Goal: Task Accomplishment & Management: Complete application form

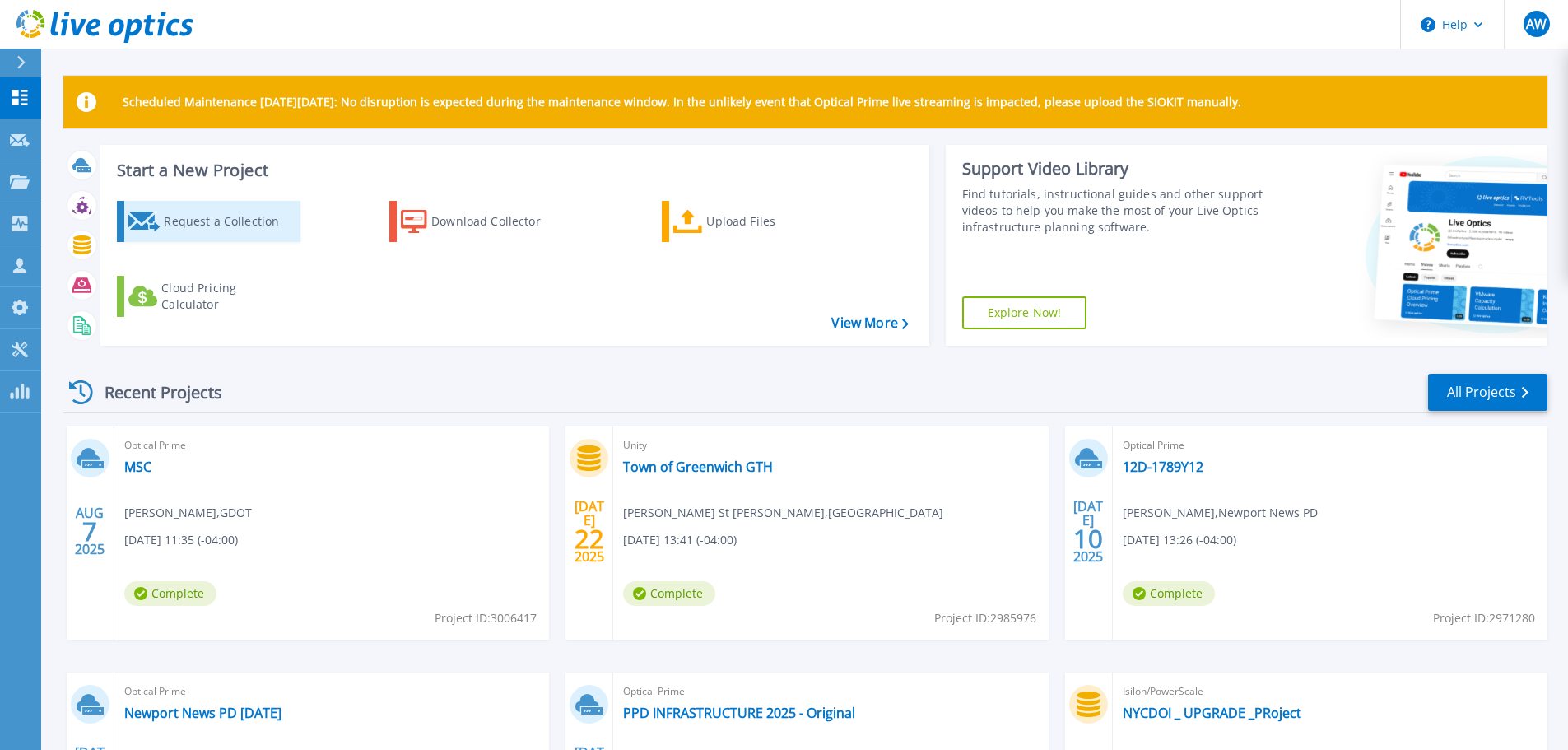
click at [235, 222] on div "Request a Collection" at bounding box center [229, 221] width 131 height 33
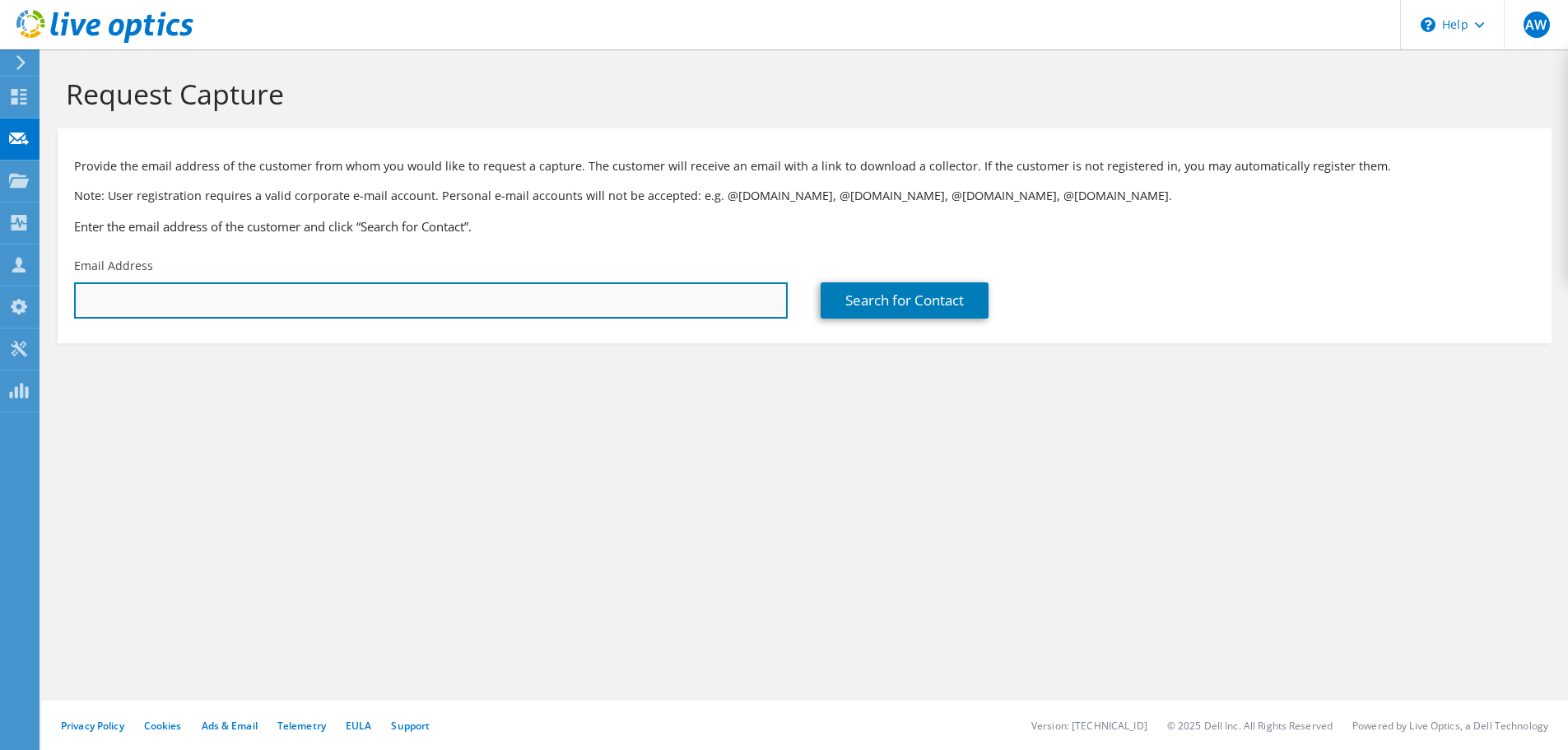
click at [181, 297] on input "text" at bounding box center [431, 300] width 714 height 36
paste input "00100295"
click at [123, 295] on input "00100295" at bounding box center [431, 300] width 714 height 36
paste input "[EMAIL_ADDRESS][DOMAIN_NAME]"
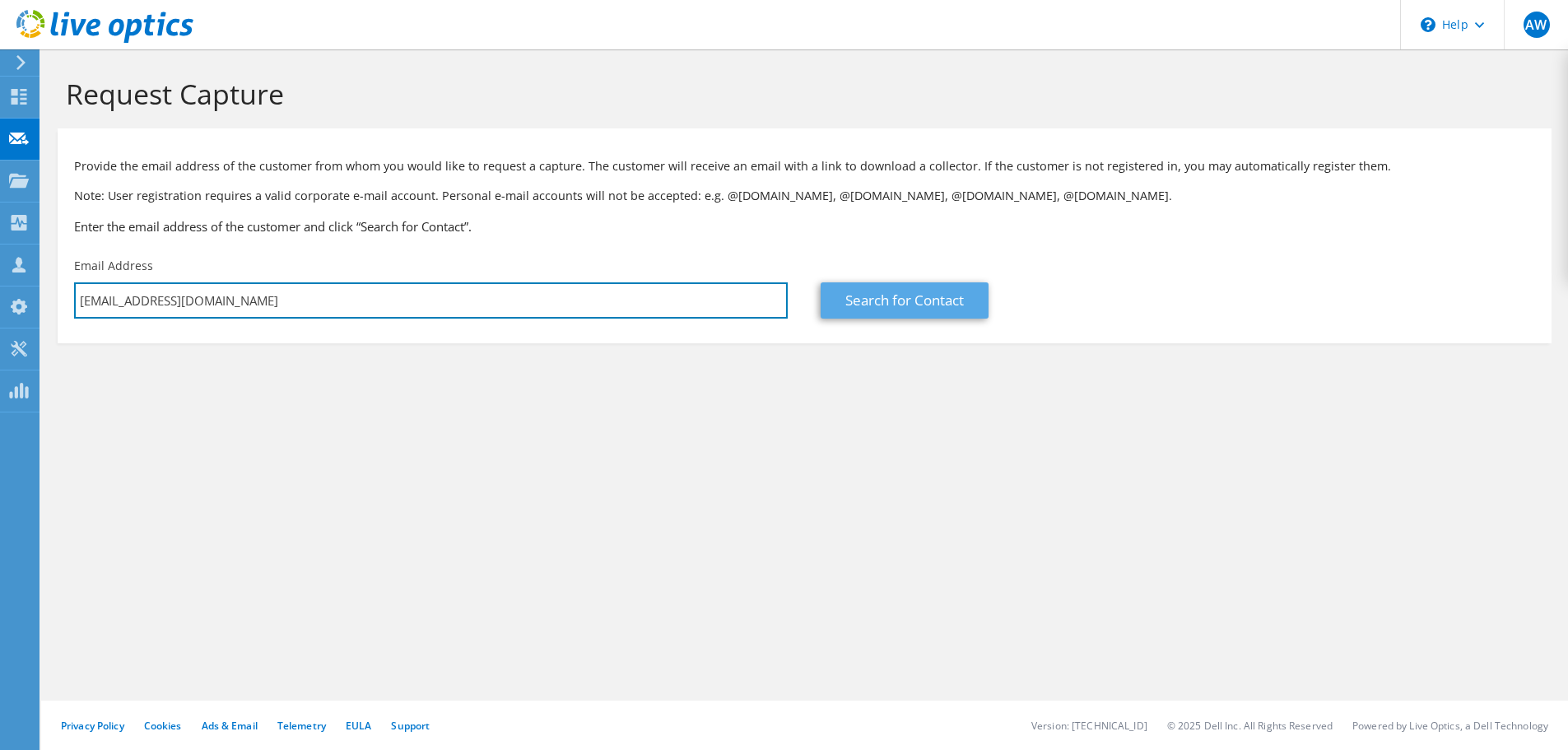
type input "[EMAIL_ADDRESS][DOMAIN_NAME]"
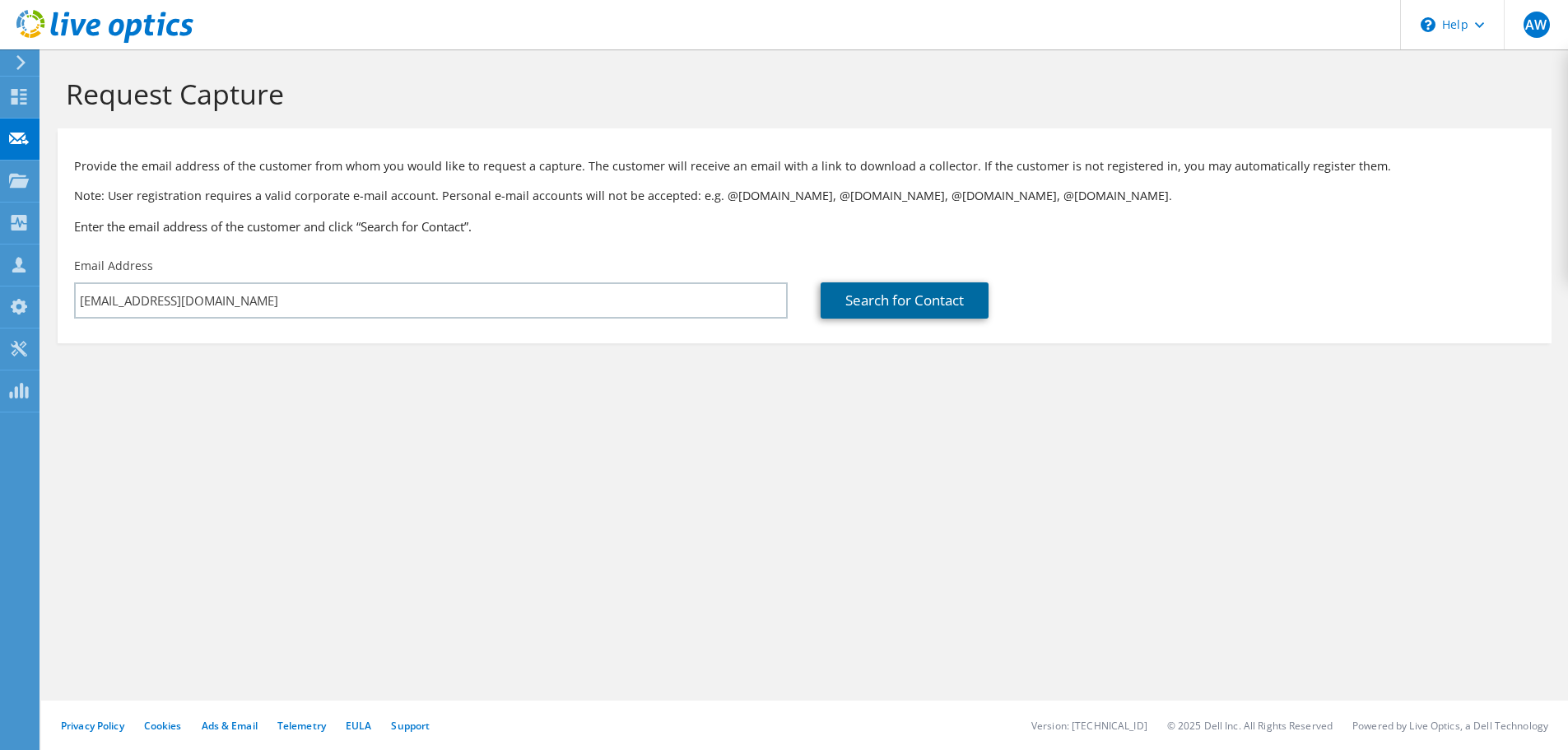
click at [903, 305] on link "Search for Contact" at bounding box center [904, 300] width 168 height 36
type input "[GEOGRAPHIC_DATA]"
type input "[PERSON_NAME]"
type input "[GEOGRAPHIC_DATA]"
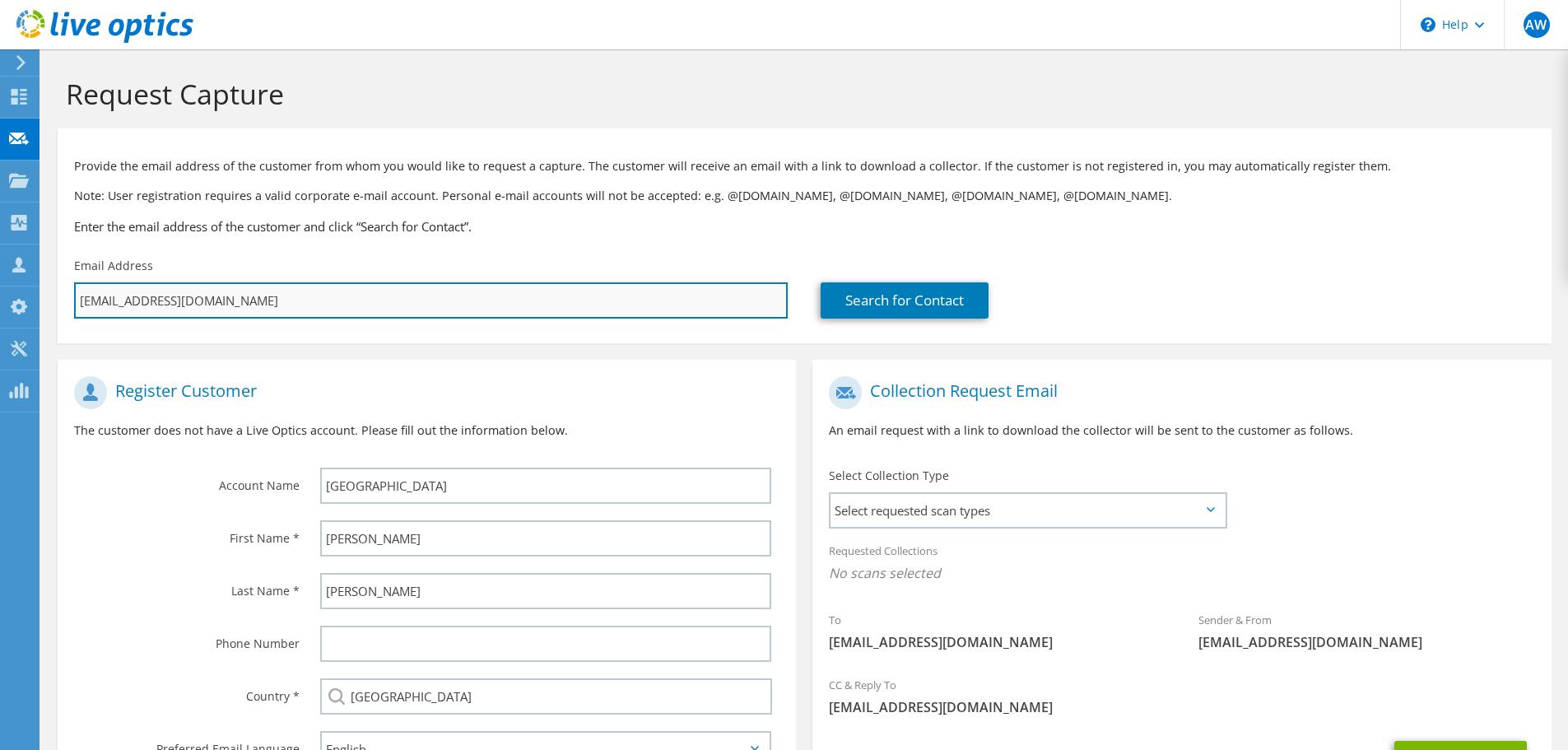
click at [285, 305] on input "[EMAIL_ADDRESS][DOMAIN_NAME]" at bounding box center [431, 300] width 714 height 36
drag, startPoint x: 286, startPoint y: 304, endPoint x: 86, endPoint y: 278, distance: 201.7
click at [86, 278] on div "Email Address [EMAIL_ADDRESS][DOMAIN_NAME]" at bounding box center [430, 288] width 747 height 78
paste input "mmccarty"
type input "[EMAIL_ADDRESS][DOMAIN_NAME]"
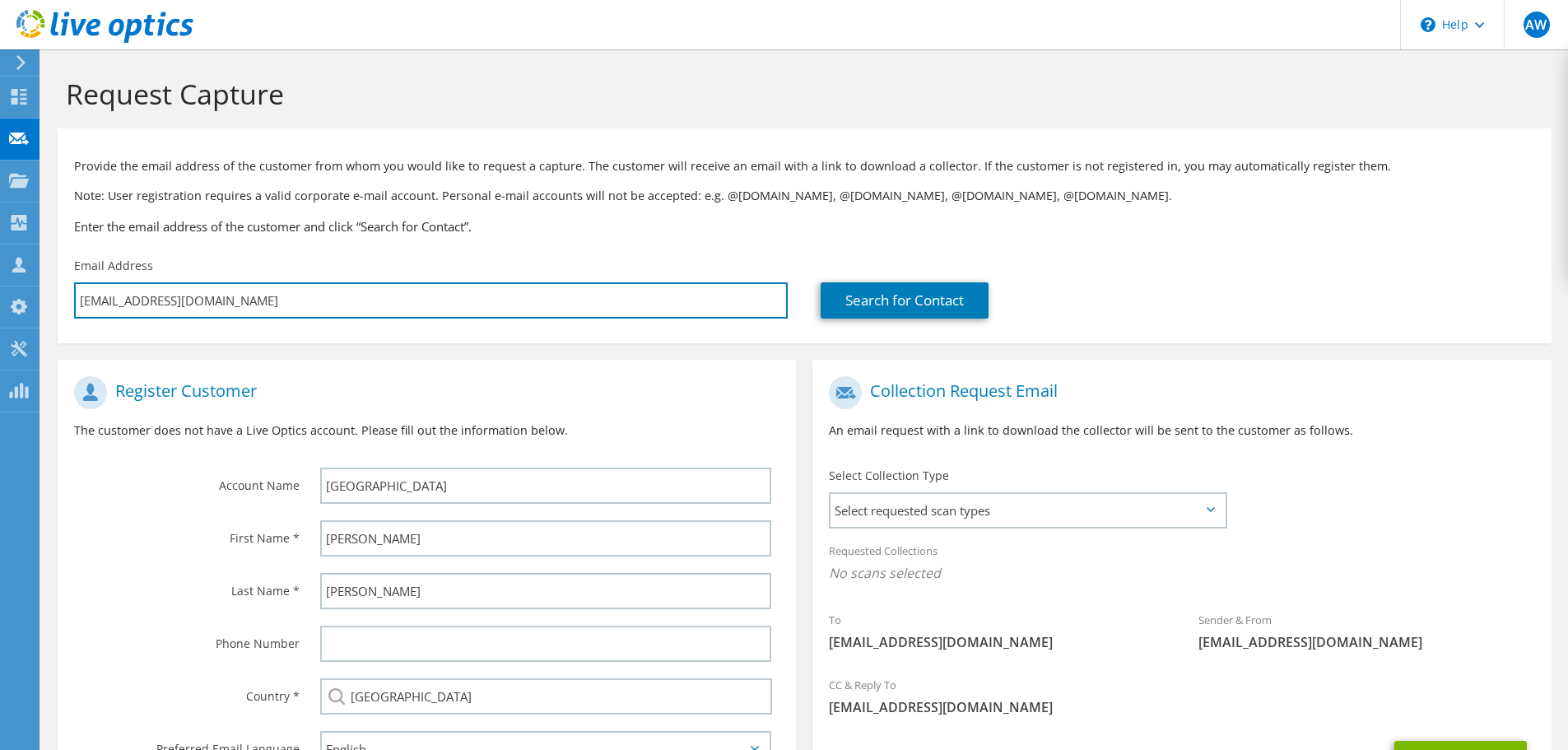
type input "Select"
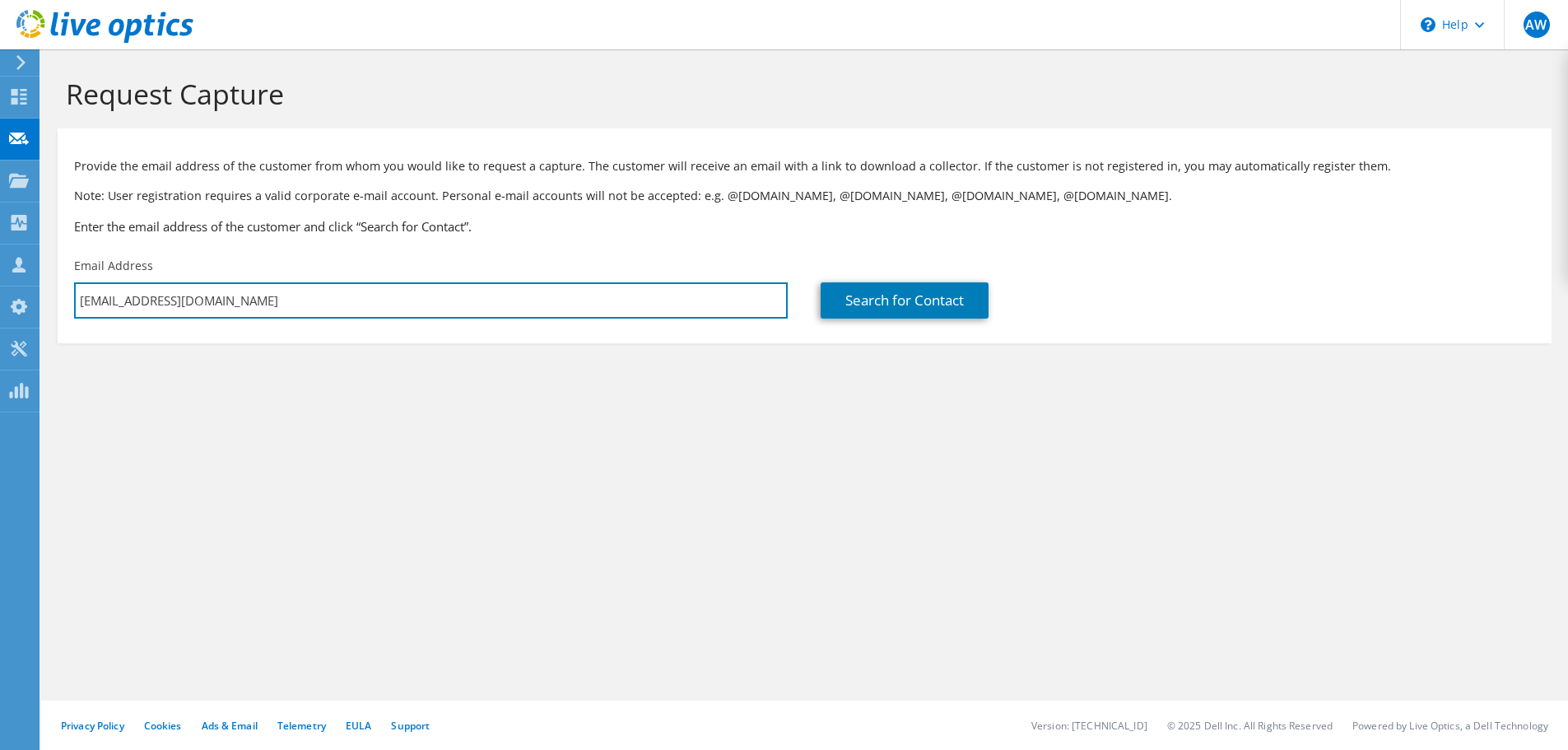
type input "[EMAIL_ADDRESS][DOMAIN_NAME]"
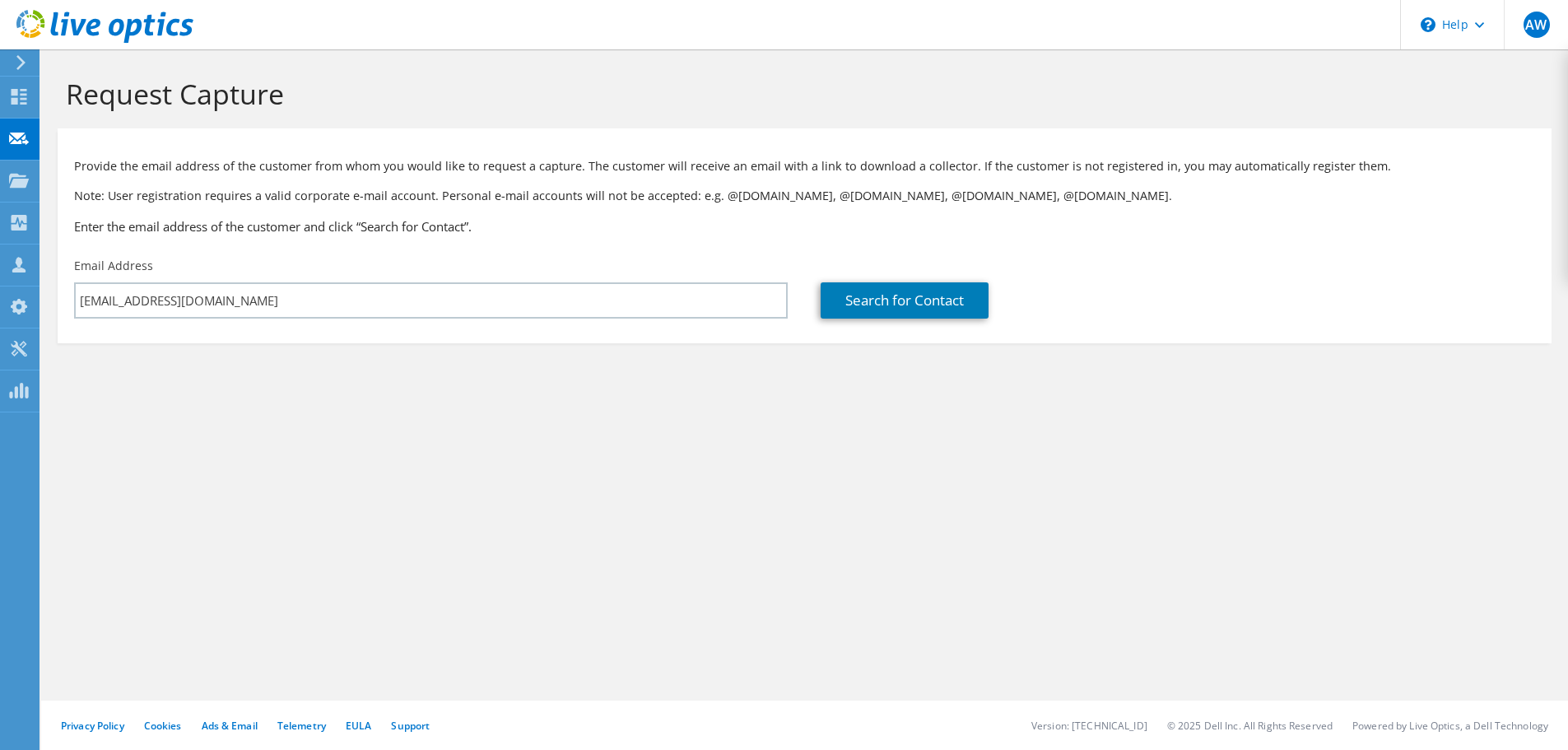
click at [1222, 222] on h3 "Enter the email address of the customer and click “Search for Contact”." at bounding box center [805, 226] width 1461 height 19
click at [369, 256] on div "Email Address [EMAIL_ADDRESS][DOMAIN_NAME]" at bounding box center [430, 288] width 747 height 78
click at [608, 219] on h3 "Enter the email address of the customer and click “Search for Contact”." at bounding box center [805, 226] width 1461 height 19
click at [585, 221] on h3 "Enter the email address of the customer and click “Search for Contact”." at bounding box center [805, 226] width 1461 height 19
click at [459, 171] on p "Provide the email address of the customer from whom you would like to request a…" at bounding box center [805, 166] width 1461 height 19
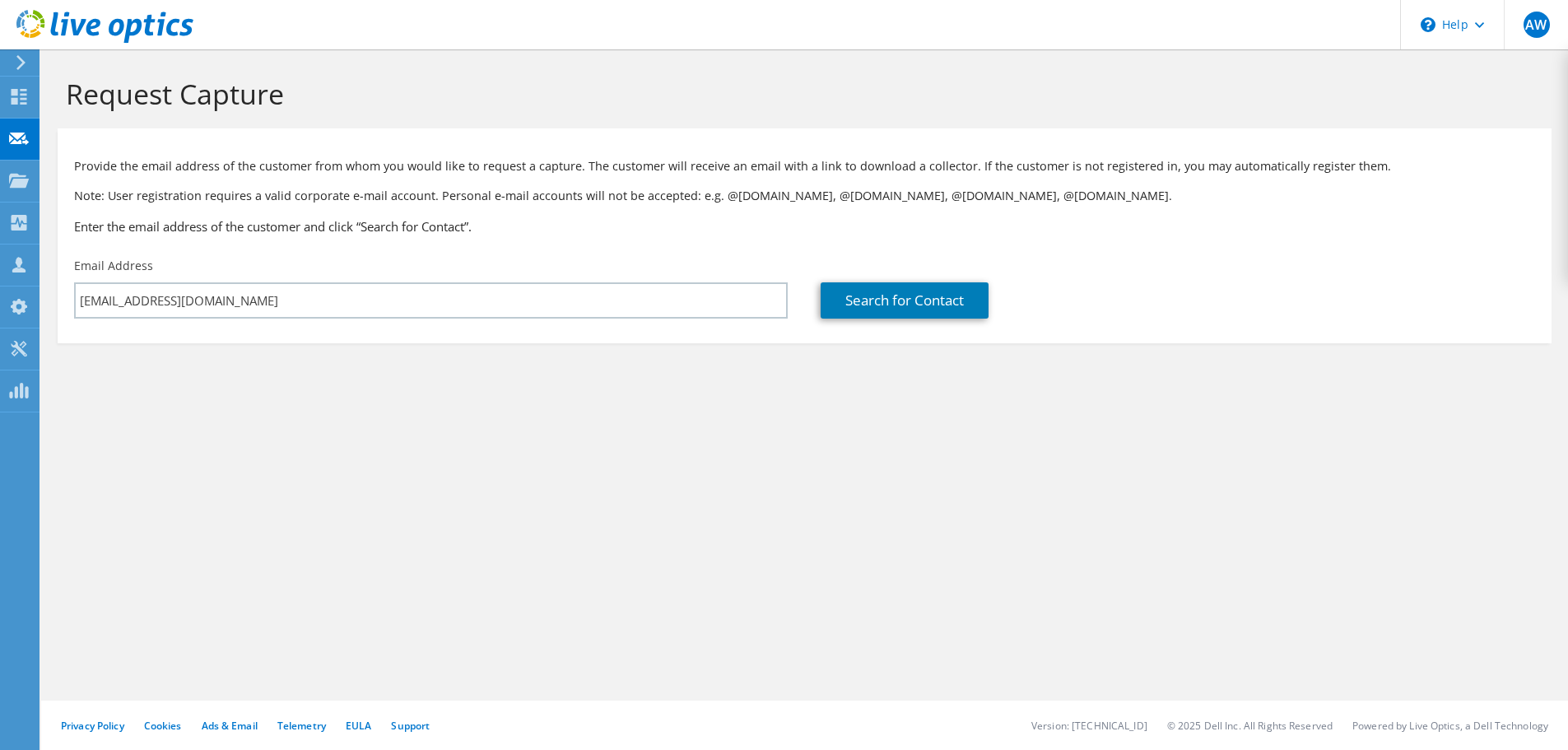
click at [544, 234] on h3 "Enter the email address of the customer and click “Search for Contact”." at bounding box center [805, 226] width 1461 height 19
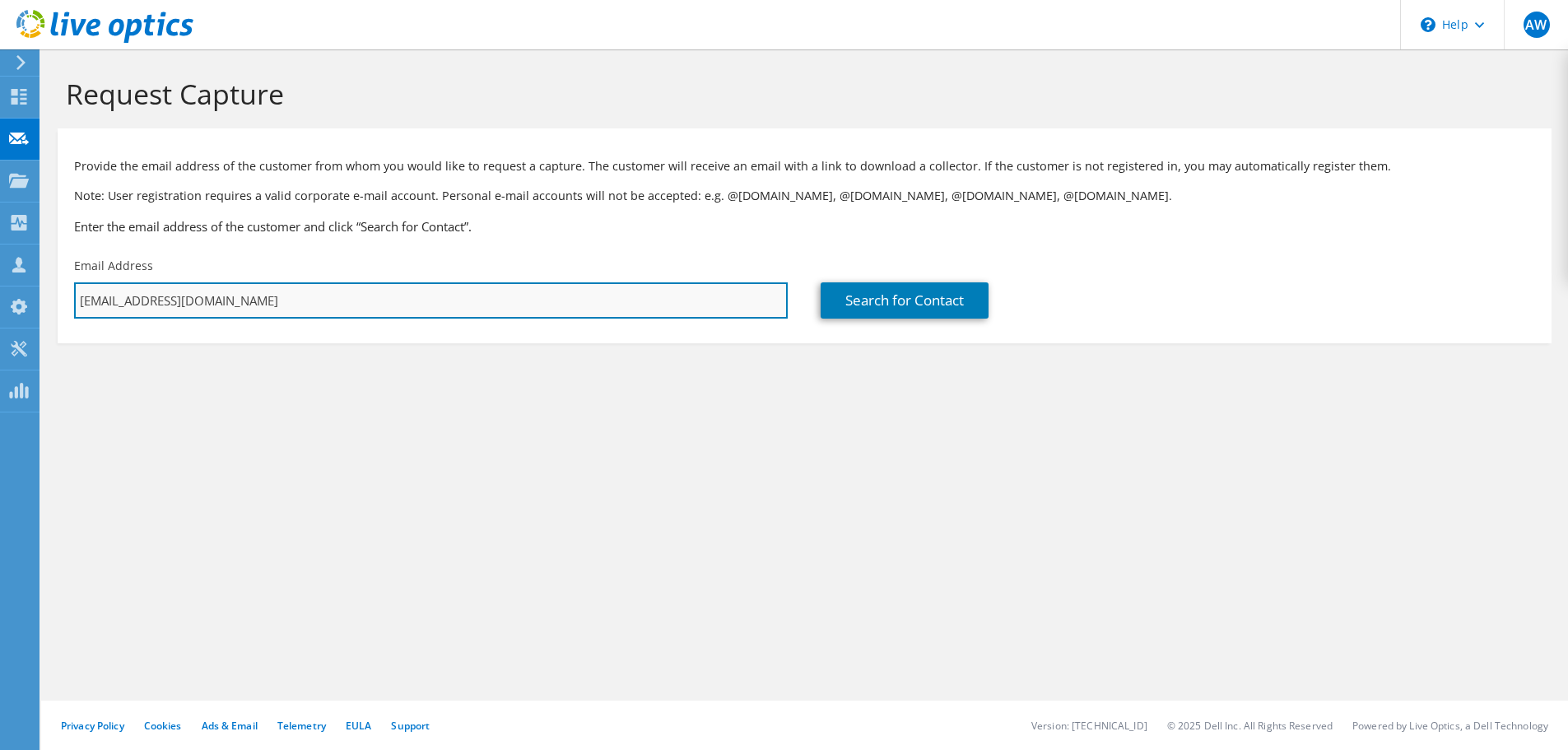
click at [305, 308] on input "[EMAIL_ADDRESS][DOMAIN_NAME]" at bounding box center [431, 300] width 714 height 36
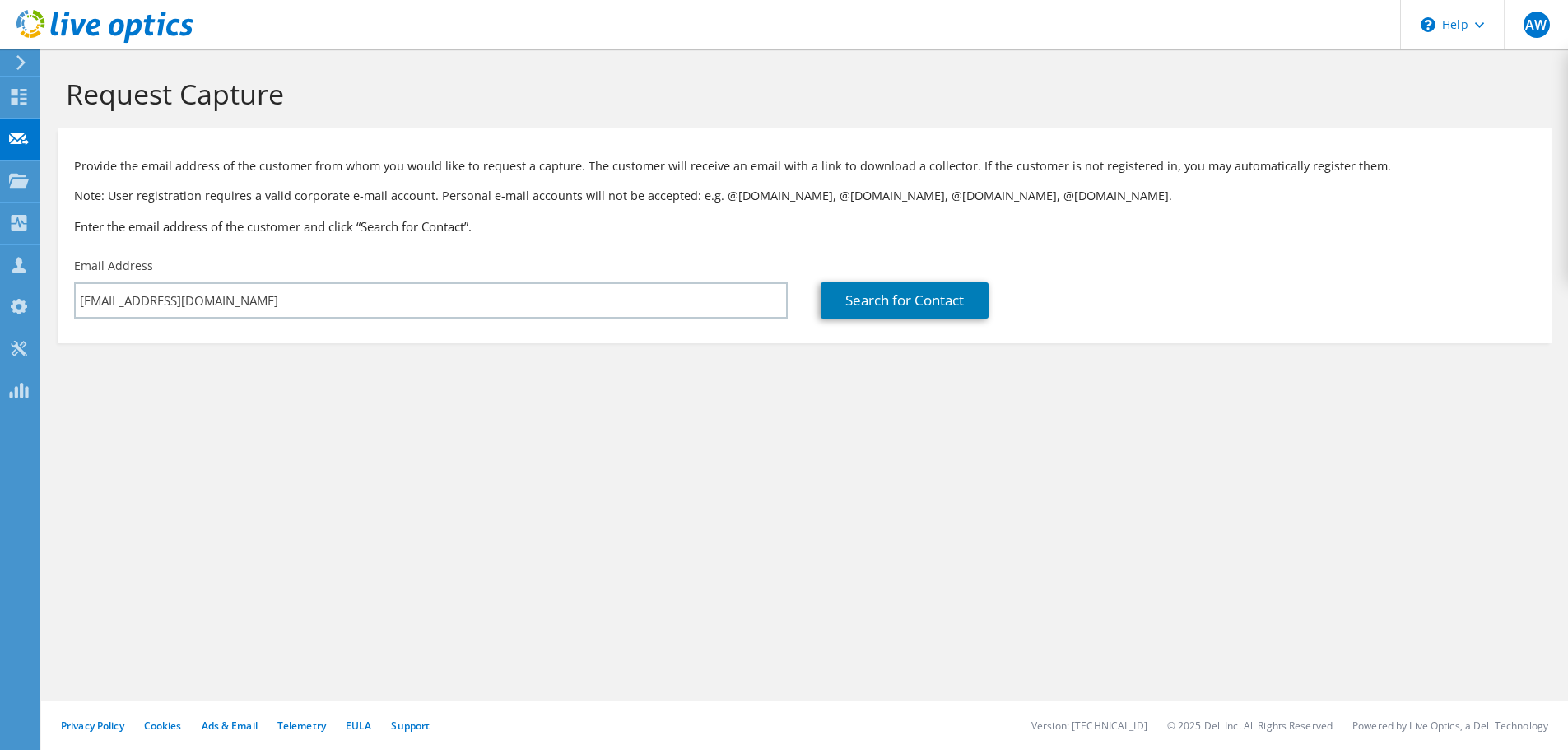
click at [602, 218] on h3 "Enter the email address of the customer and click “Search for Contact”." at bounding box center [805, 226] width 1461 height 19
click at [918, 295] on link "Search for Contact" at bounding box center [904, 300] width 168 height 36
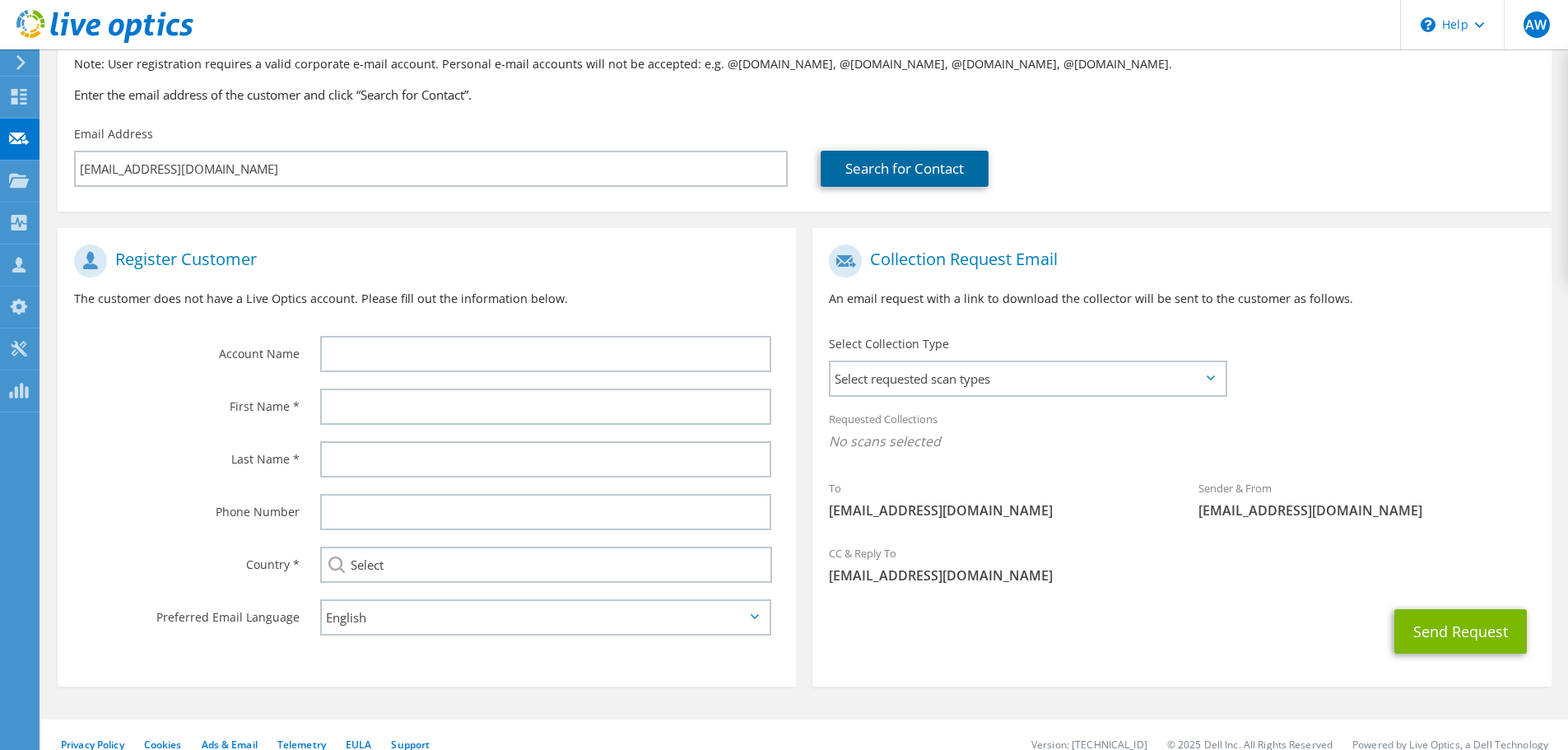
scroll to position [151, 0]
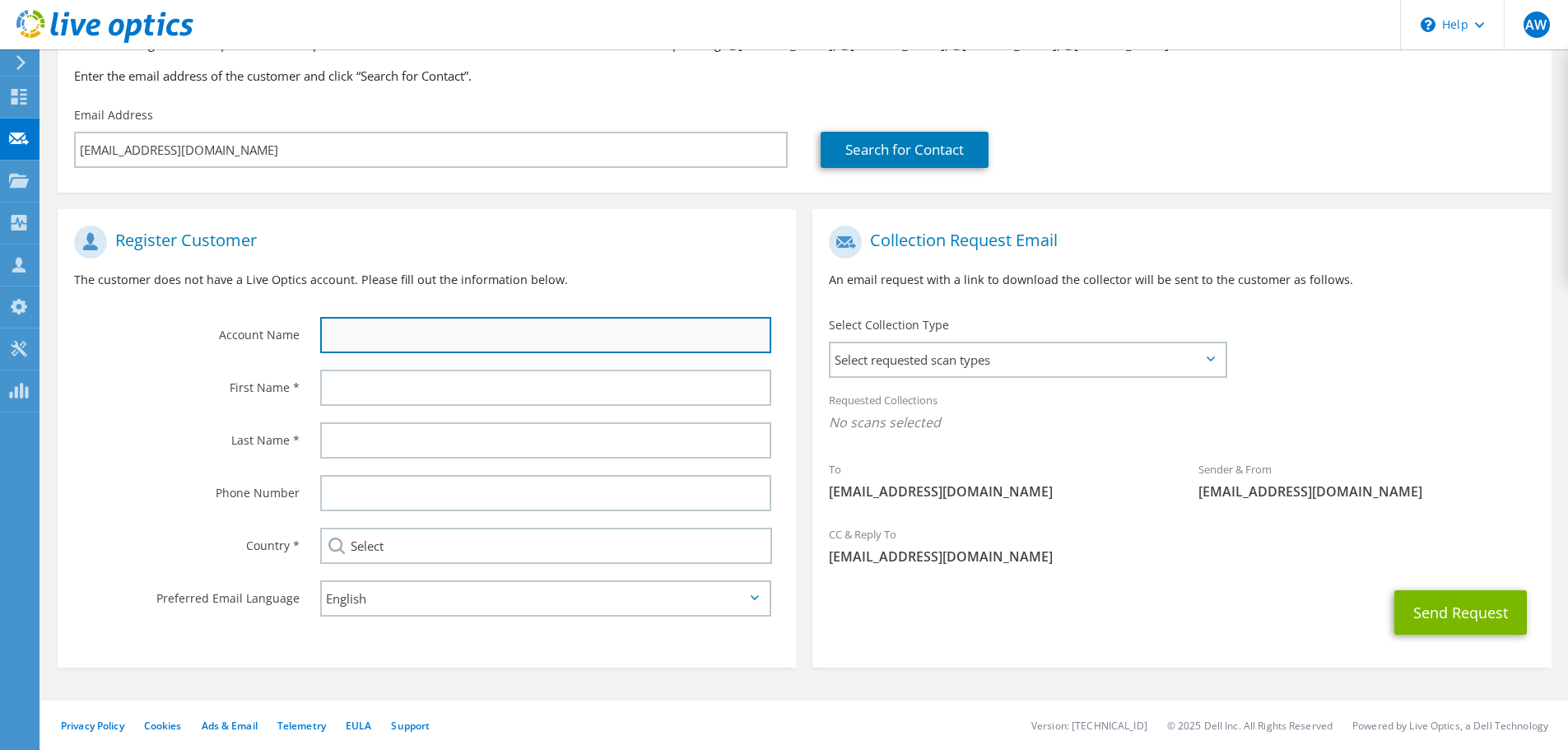
click at [380, 345] on input "text" at bounding box center [546, 335] width 451 height 36
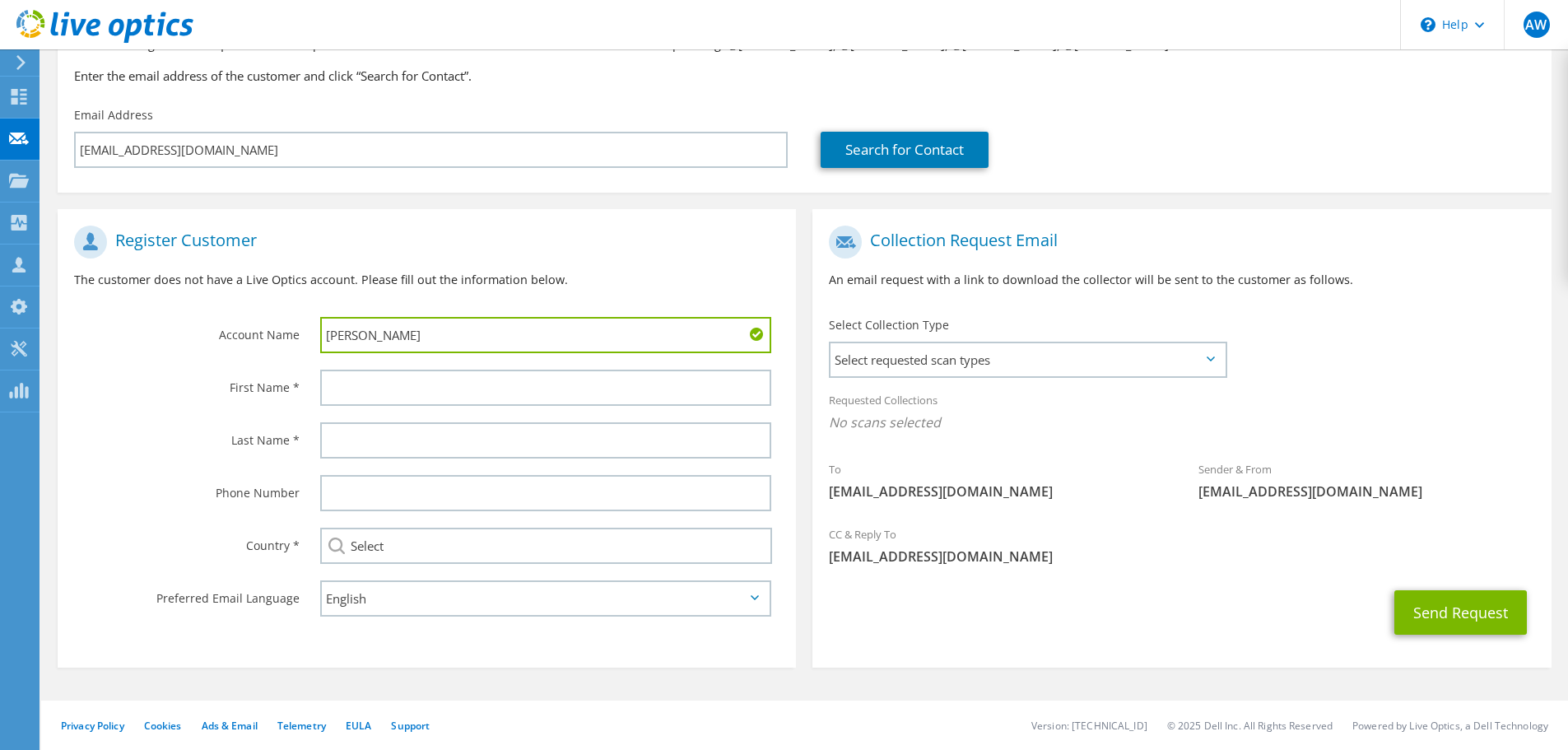
type input "[PERSON_NAME]"
type input "Bedford Data"
type input "a"
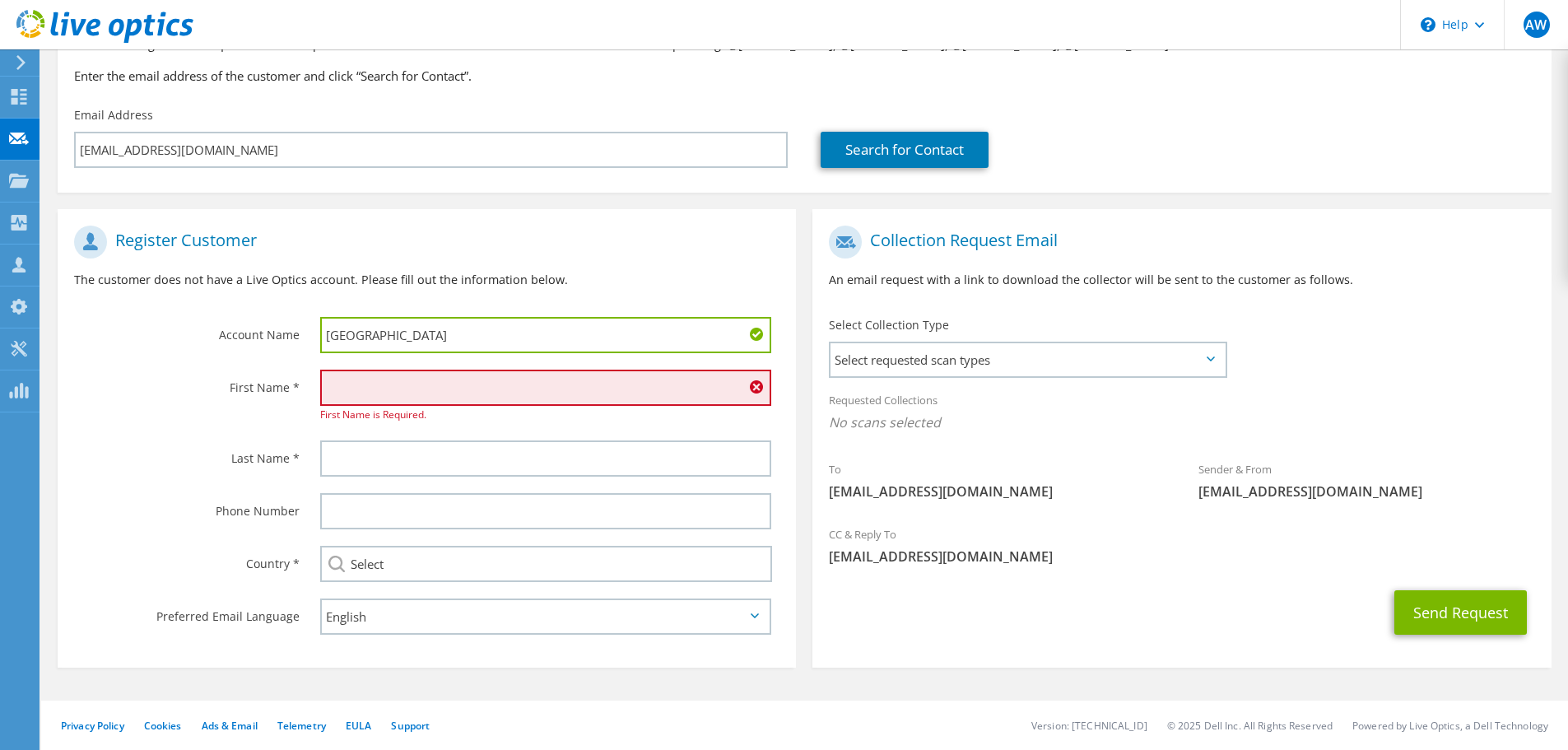
type input "[GEOGRAPHIC_DATA]"
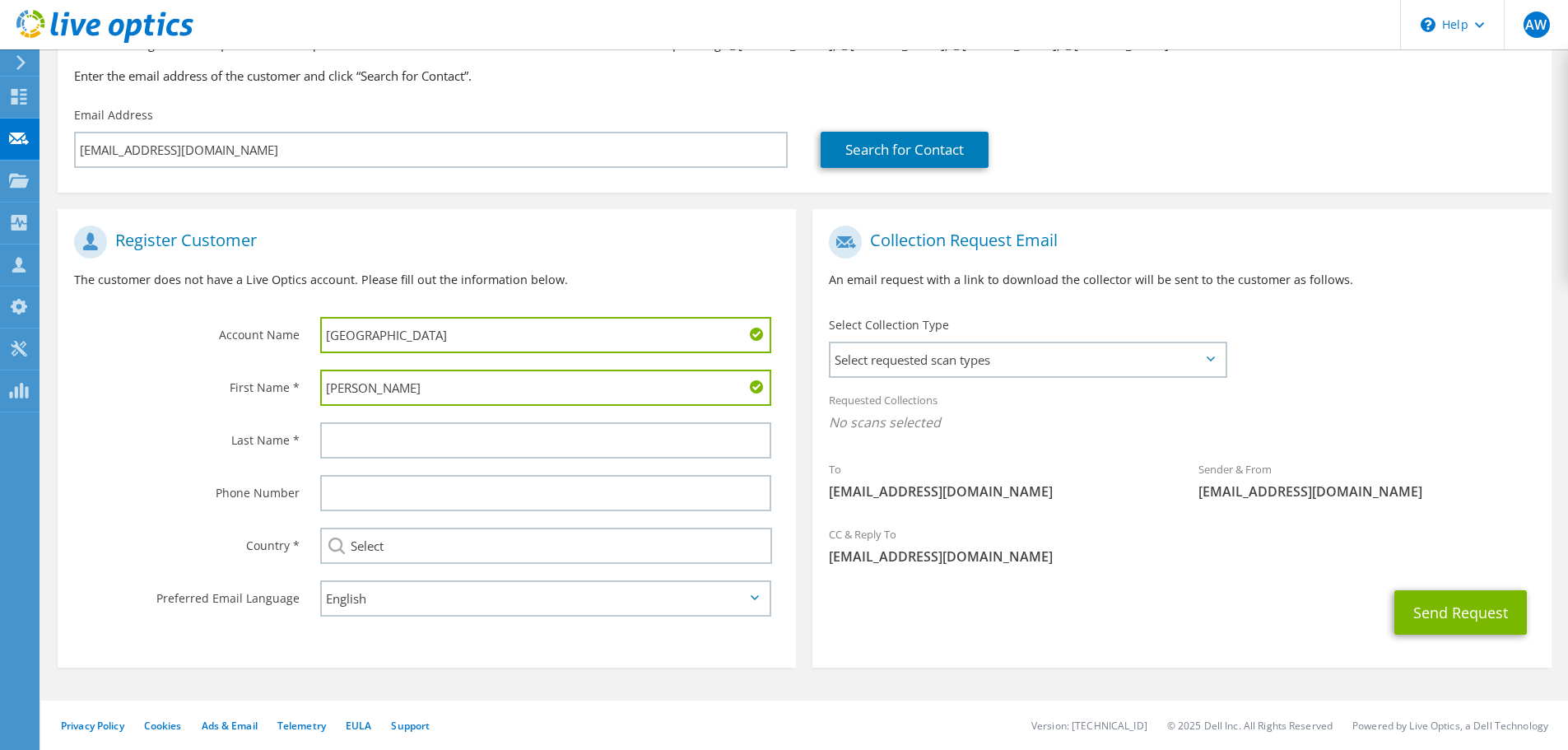
type input "[PERSON_NAME]"
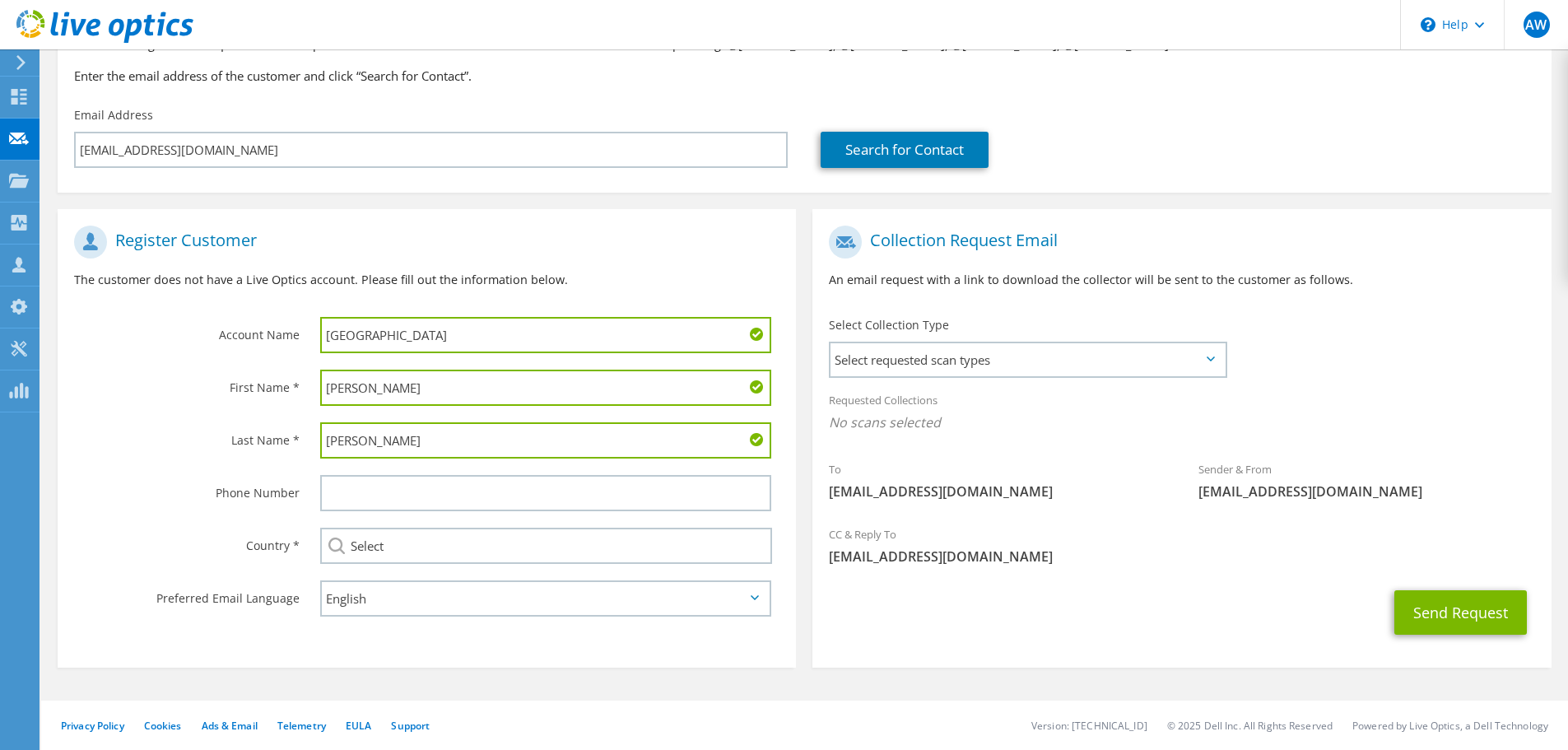
type input "[PERSON_NAME]"
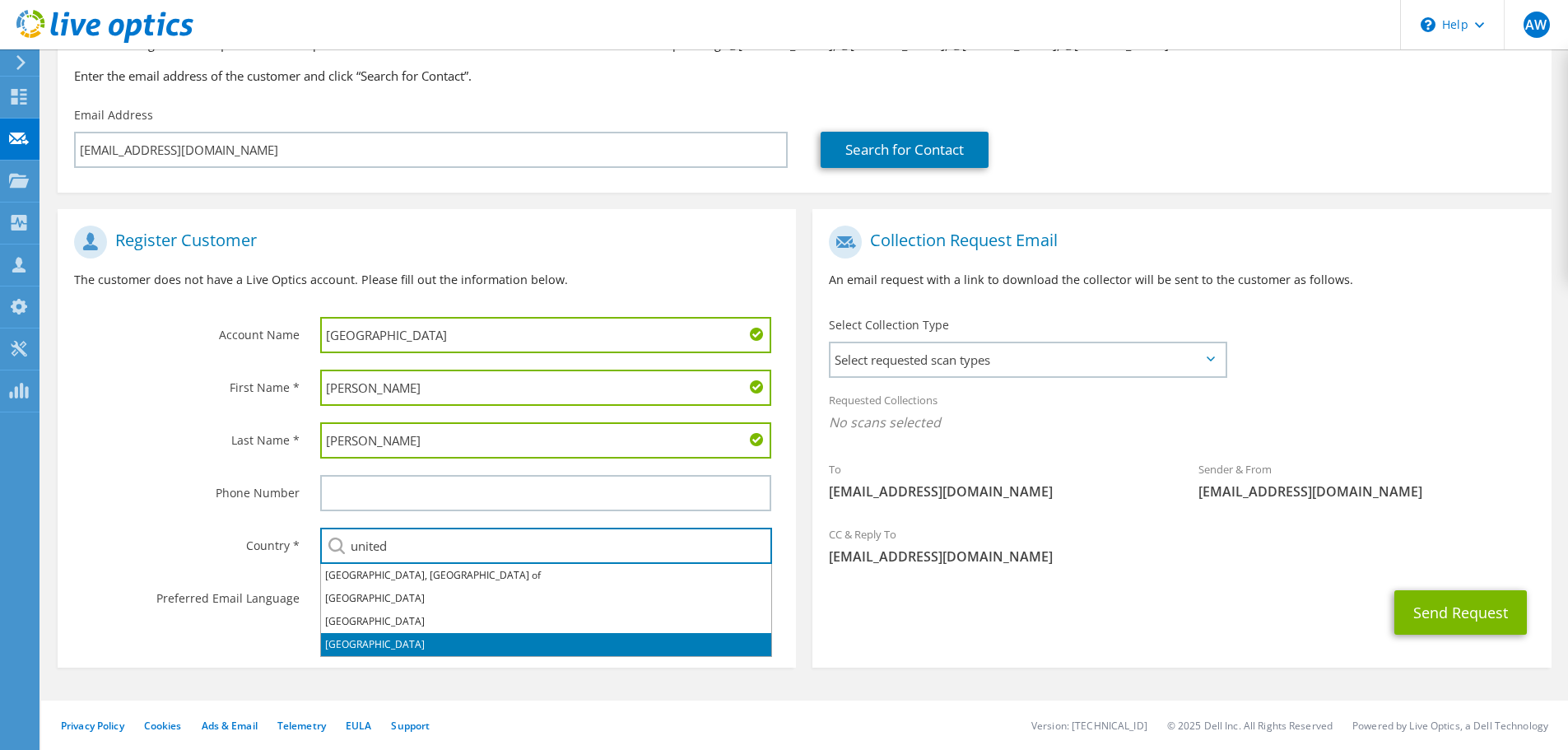
click at [364, 642] on li "[GEOGRAPHIC_DATA]" at bounding box center [546, 644] width 450 height 23
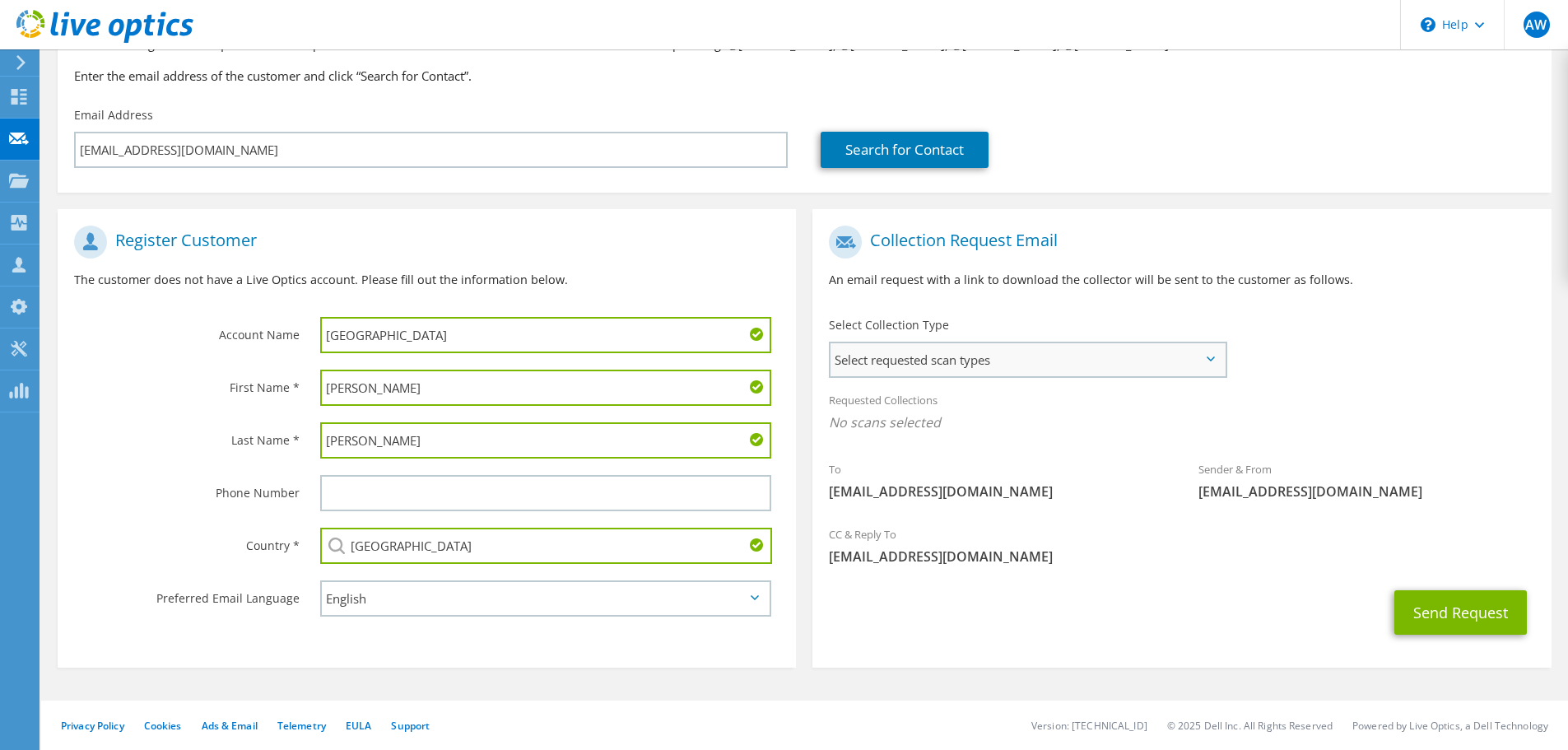
type input "[GEOGRAPHIC_DATA]"
click at [950, 357] on span "Select requested scan types" at bounding box center [1027, 359] width 394 height 33
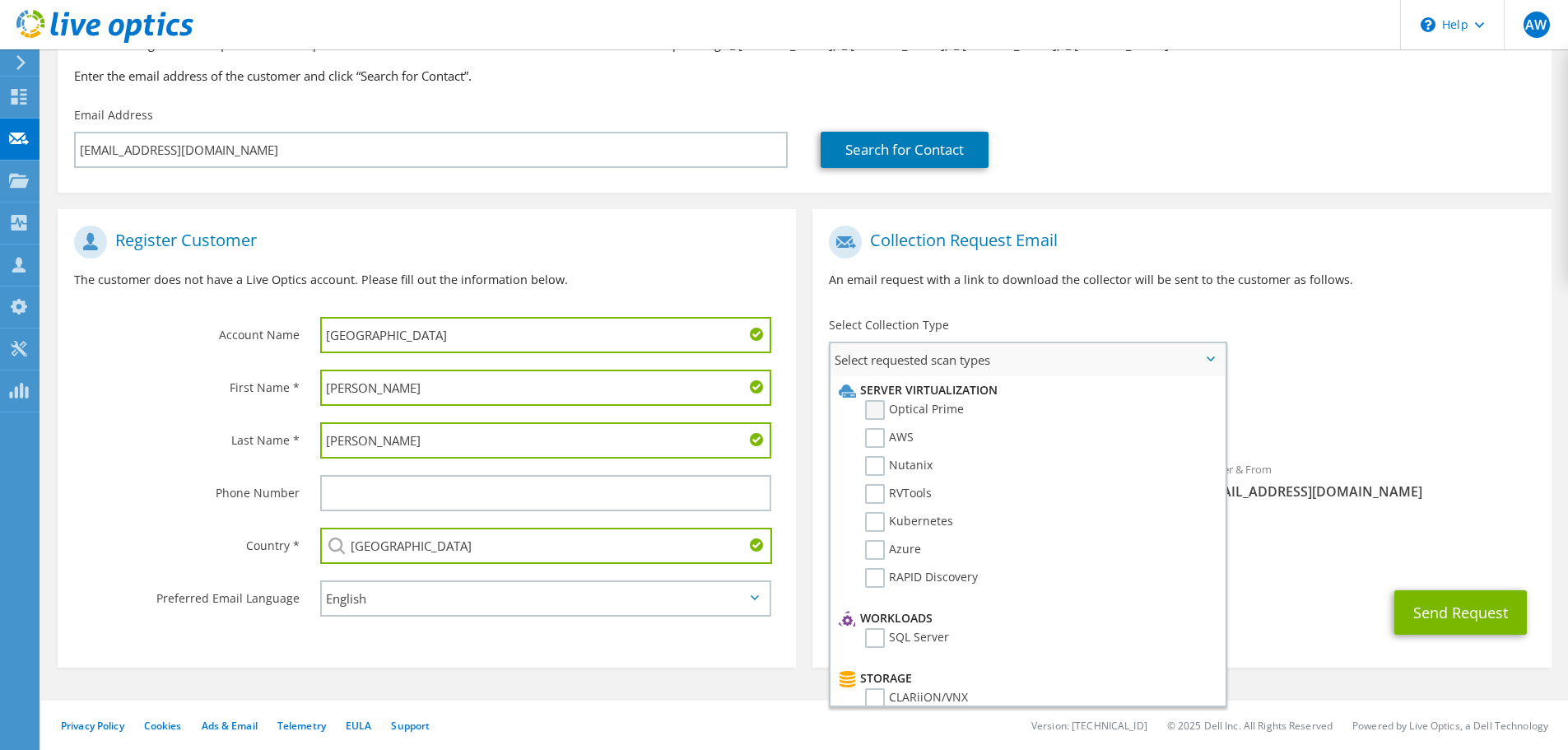
click at [927, 417] on label "Optical Prime" at bounding box center [915, 410] width 99 height 19
click at [0, 0] on input "Optical Prime" at bounding box center [0, 0] width 0 height 0
click at [1326, 390] on div "Requested Collections No scans selected Optical Prime" at bounding box center [1182, 415] width 739 height 66
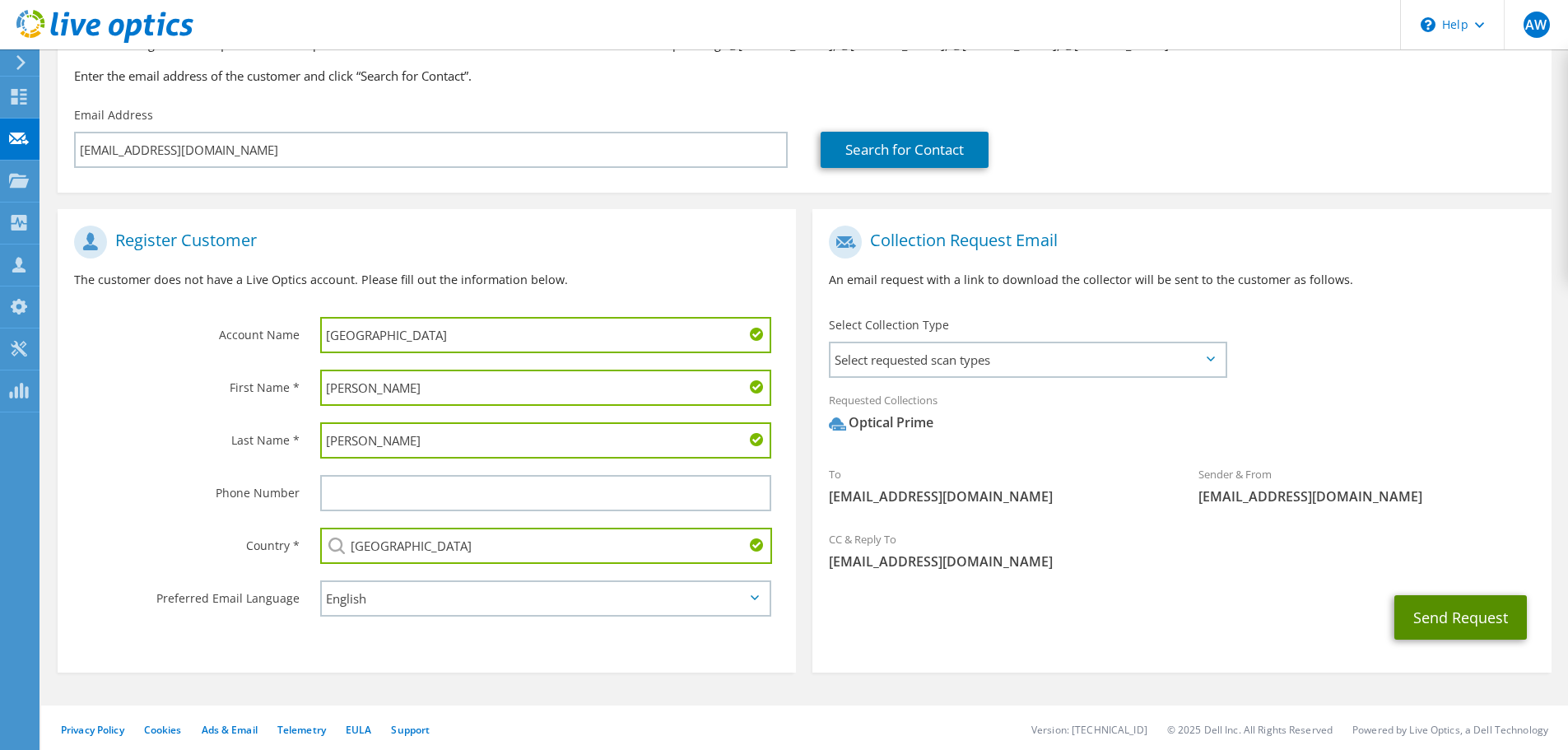
click at [1465, 614] on button "Send Request" at bounding box center [1460, 617] width 132 height 44
